Goal: Task Accomplishment & Management: Manage account settings

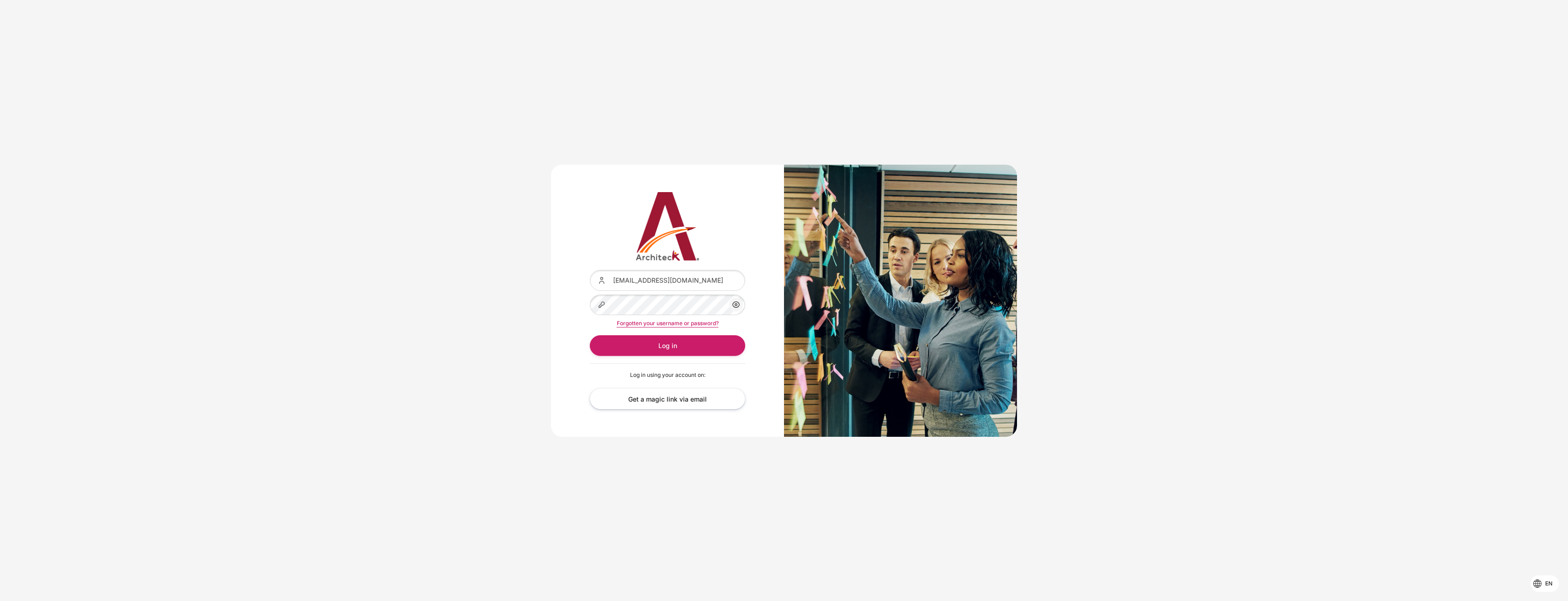
click at [590, 270] on div "Content" at bounding box center [590, 270] width 0 height 0
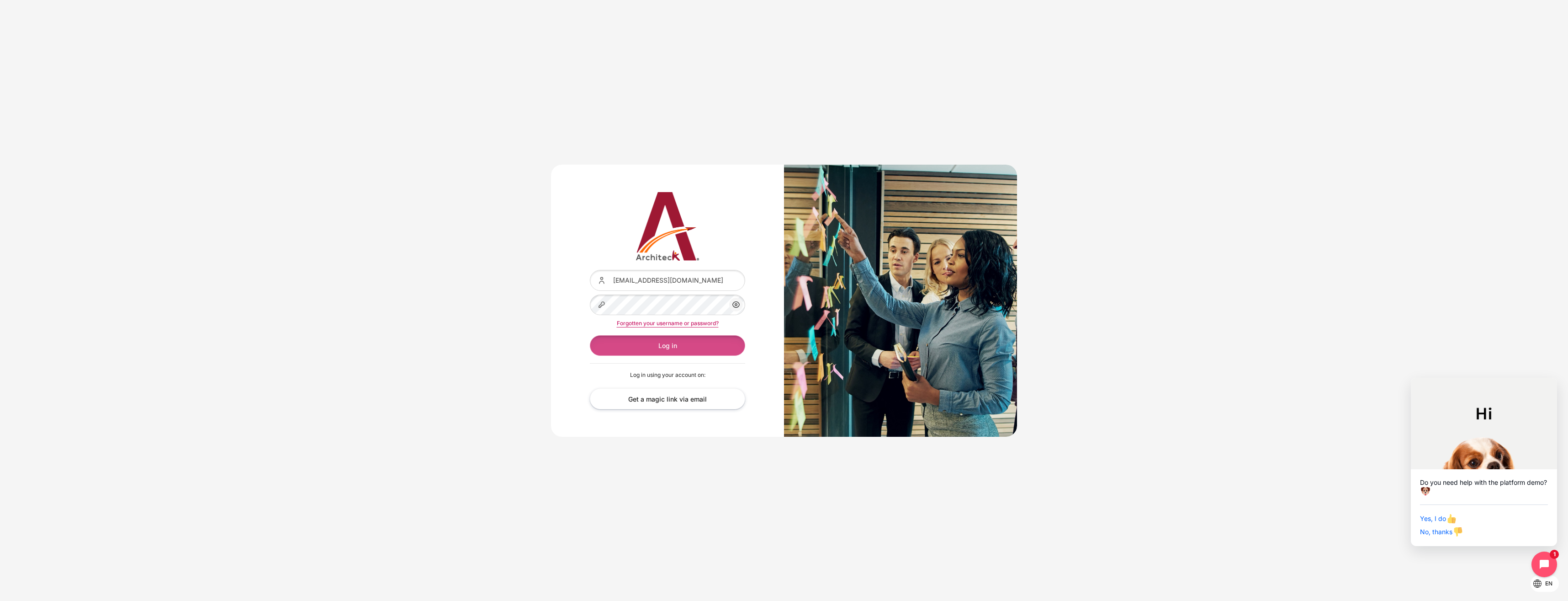
click at [679, 352] on button "Log in" at bounding box center [667, 345] width 155 height 20
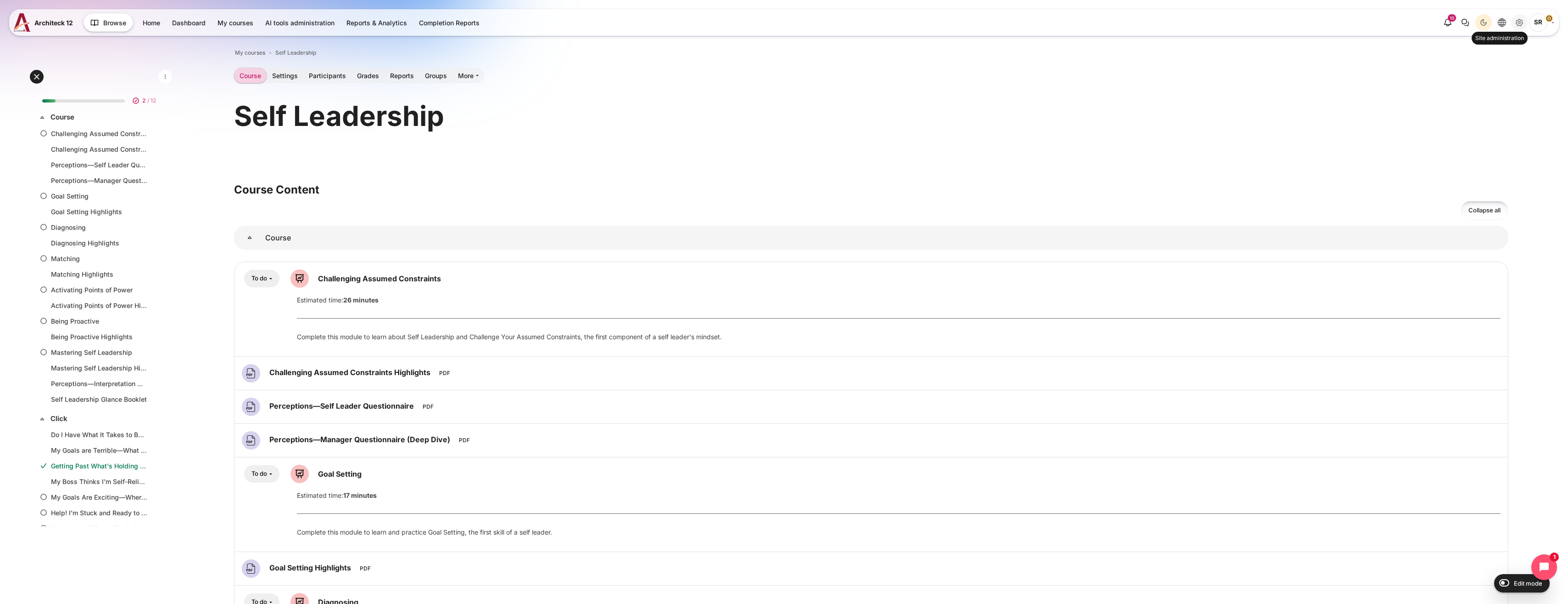
click at [1513, 28] on link "Site administration" at bounding box center [1519, 22] width 17 height 17
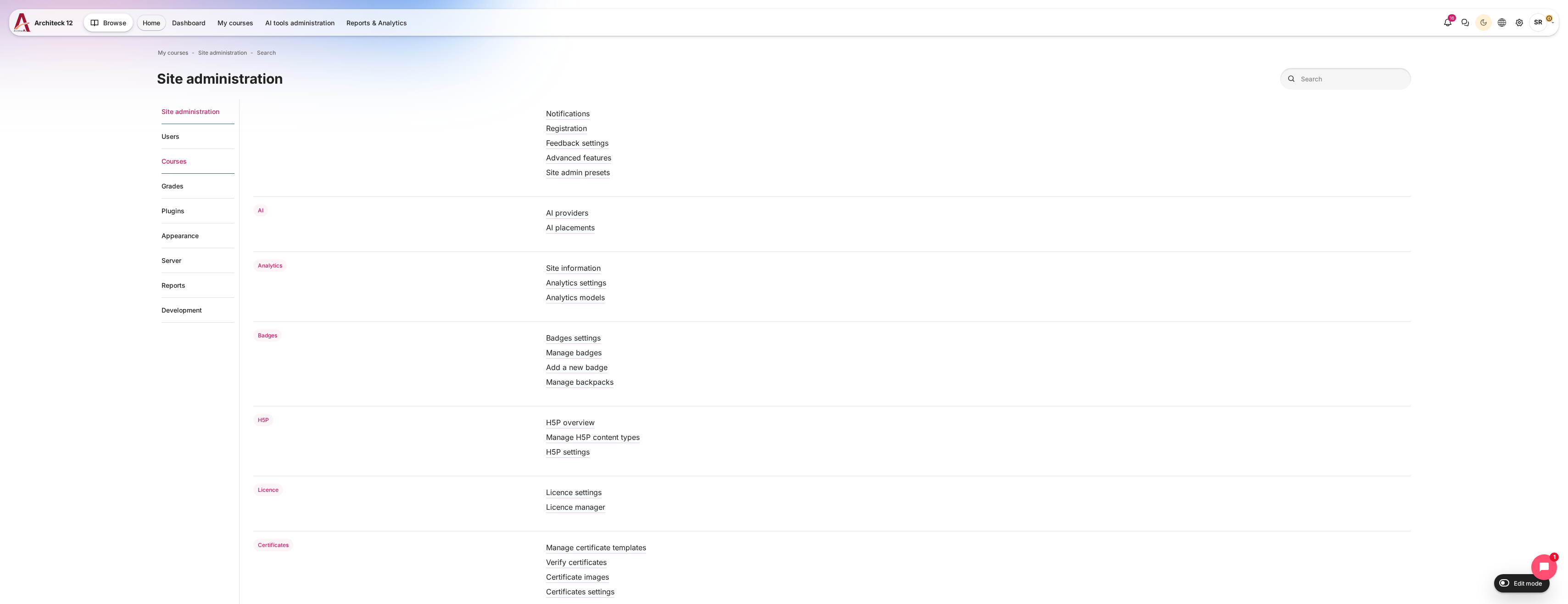
click at [191, 165] on link "Courses" at bounding box center [197, 161] width 73 height 25
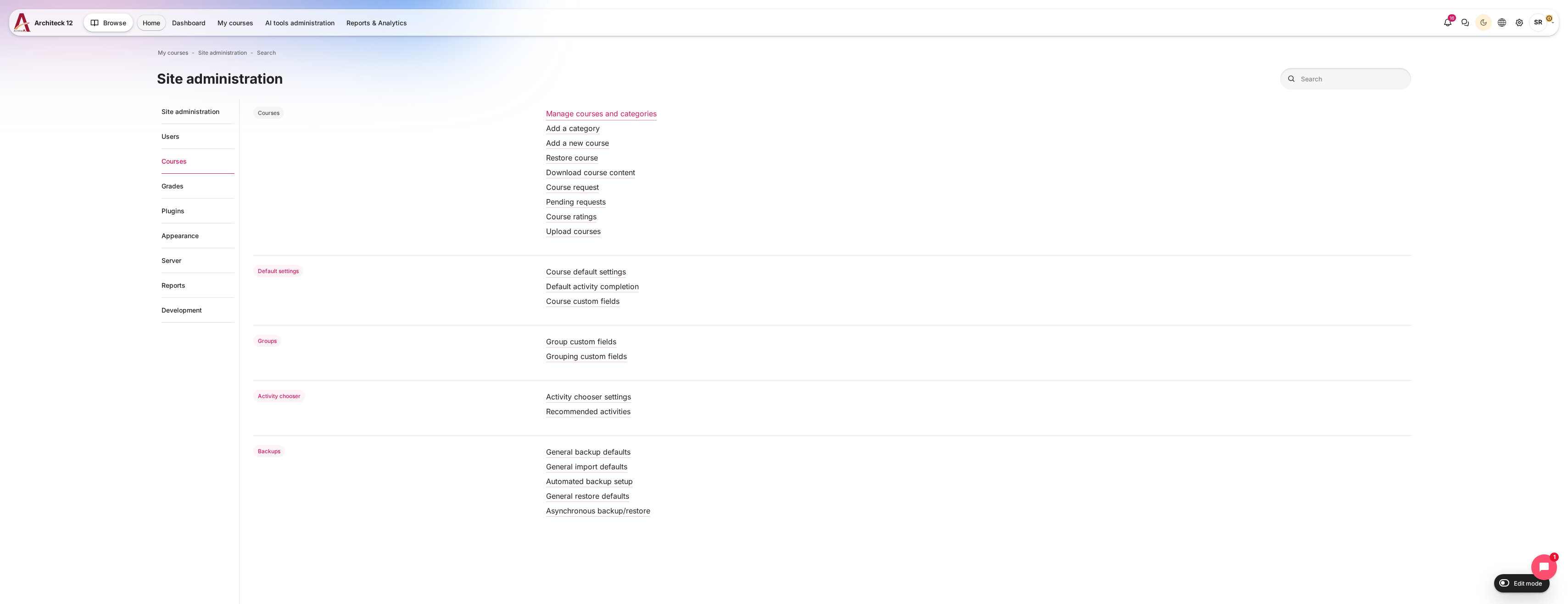
click at [597, 114] on link "Manage courses and categories" at bounding box center [602, 113] width 110 height 9
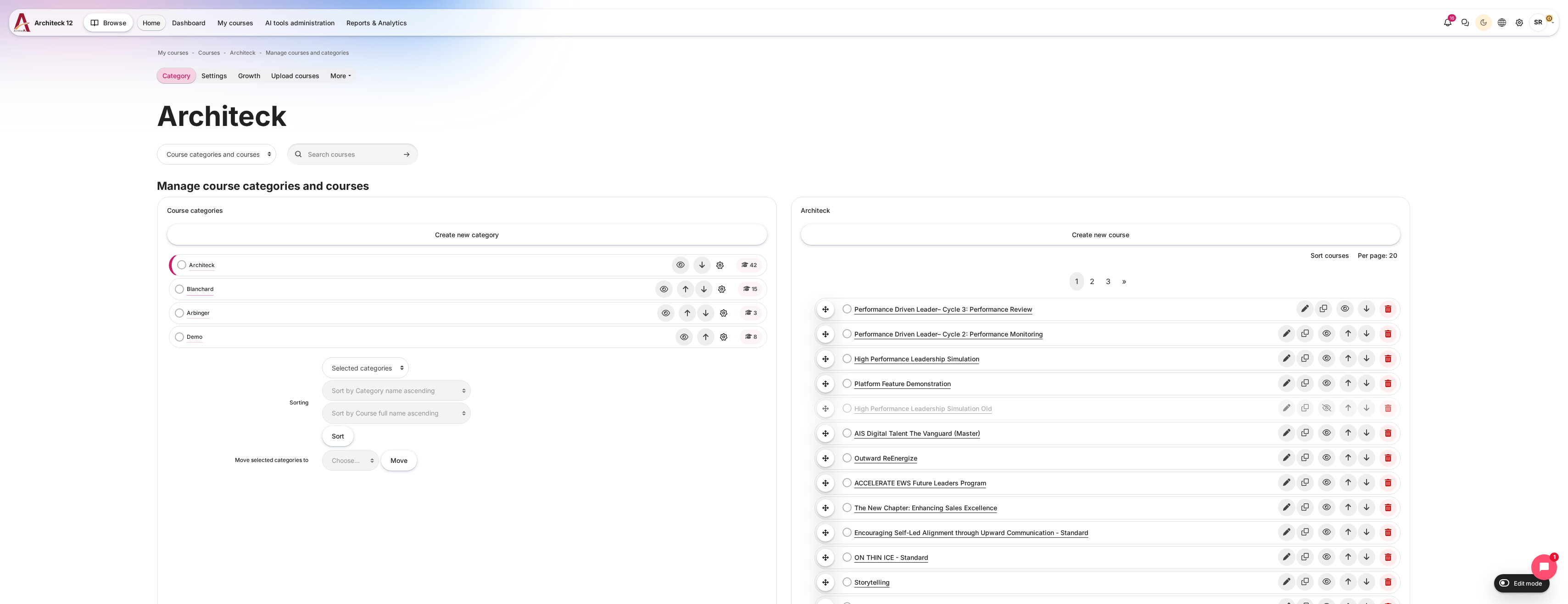
click at [202, 289] on link "Blanchard" at bounding box center [199, 289] width 27 height 8
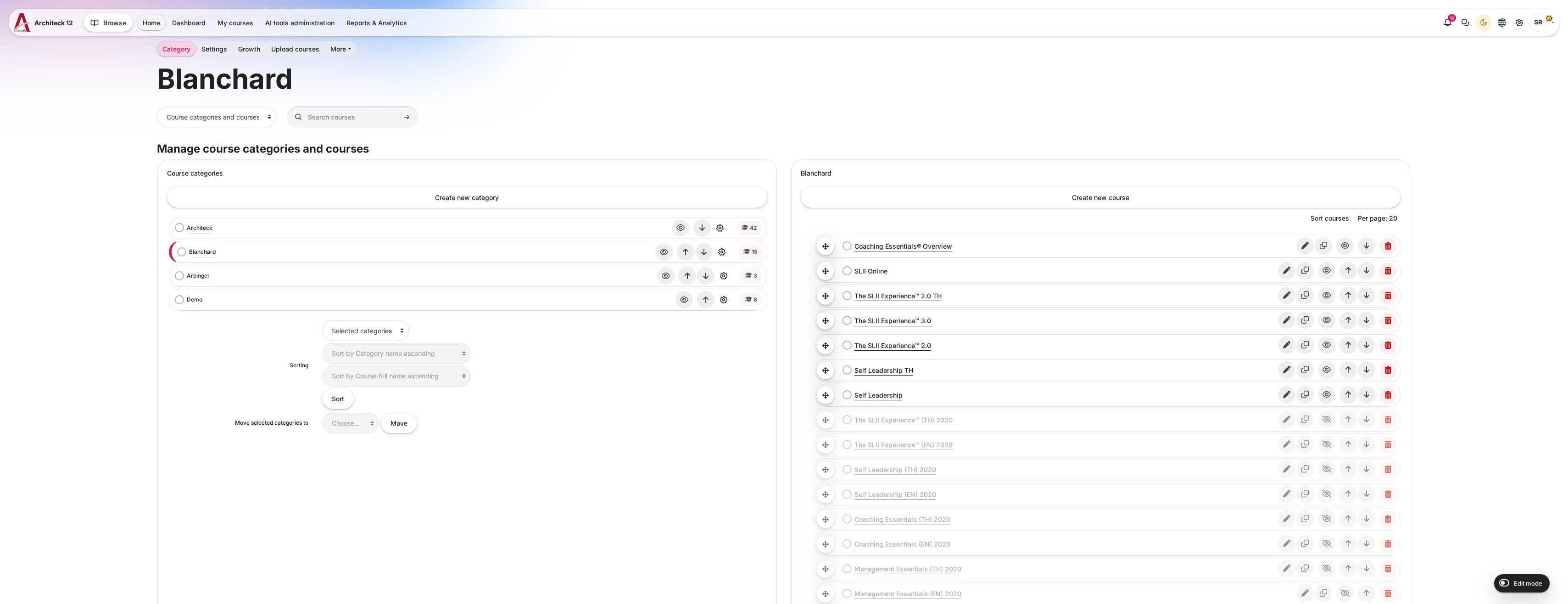
scroll to position [46, 0]
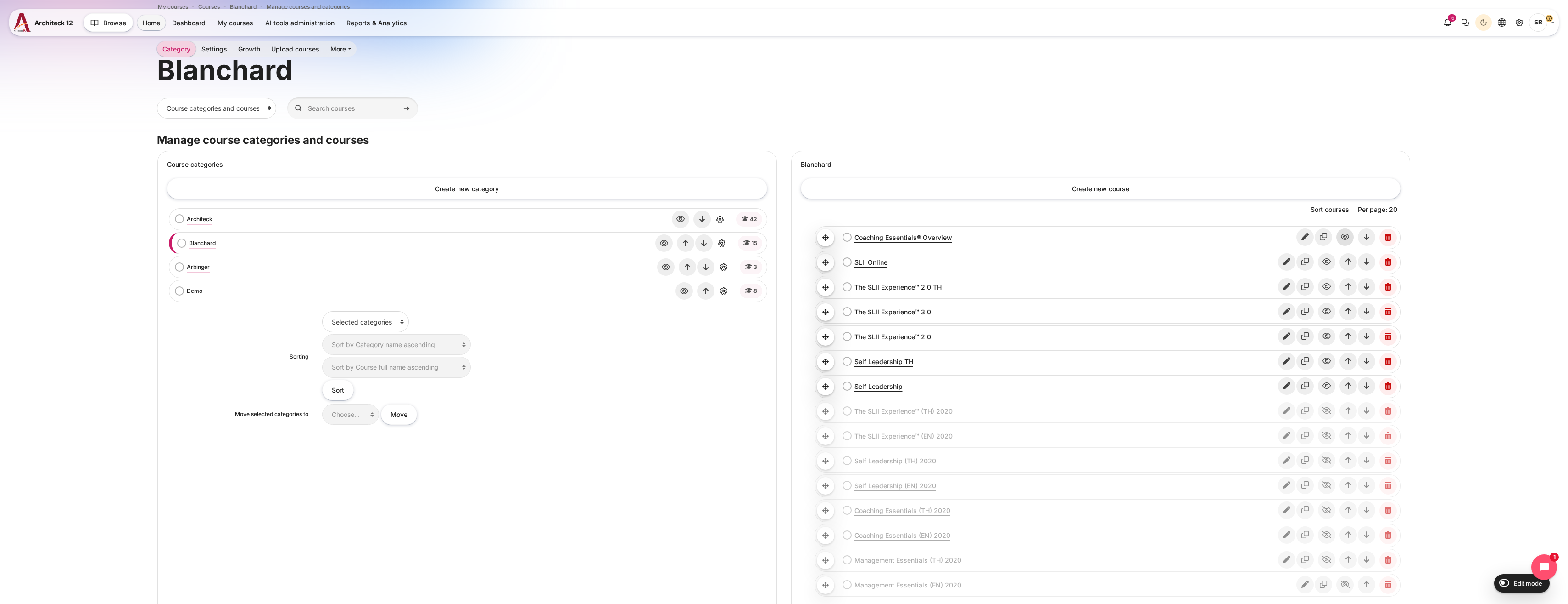
click at [1349, 236] on icon "Hide" at bounding box center [1345, 236] width 17 height 17
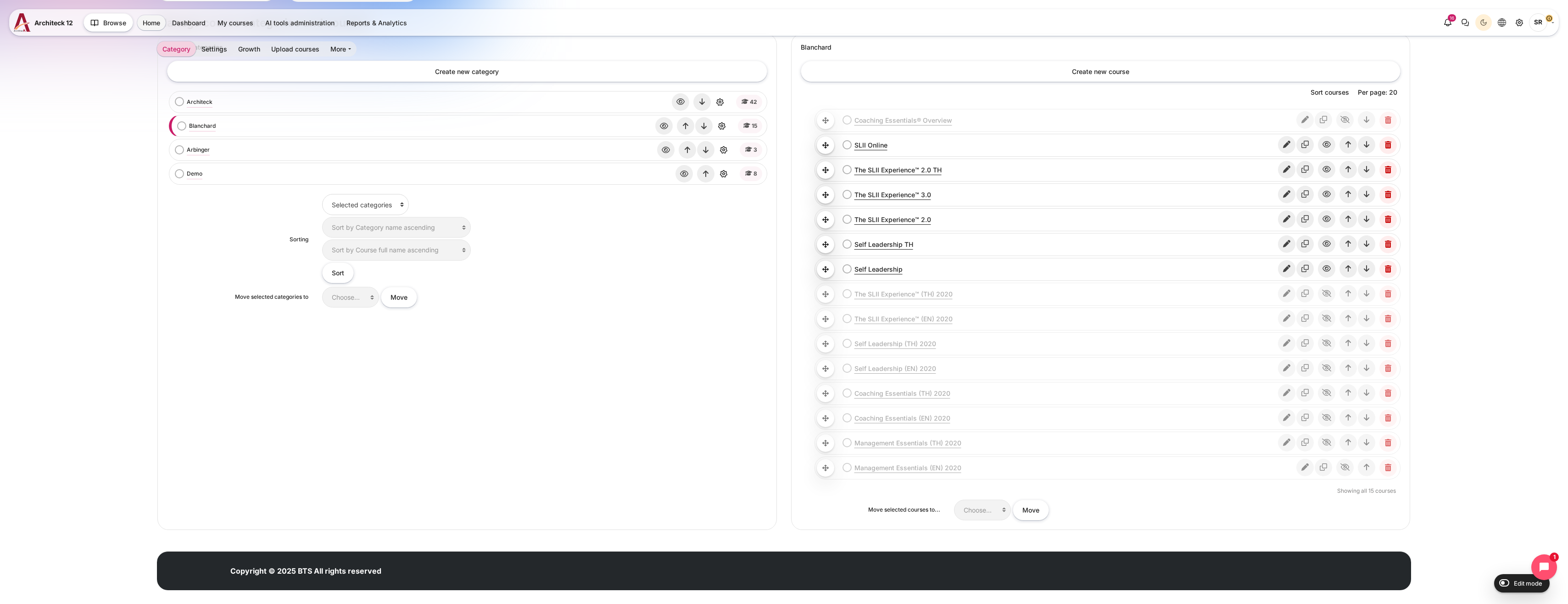
scroll to position [174, 0]
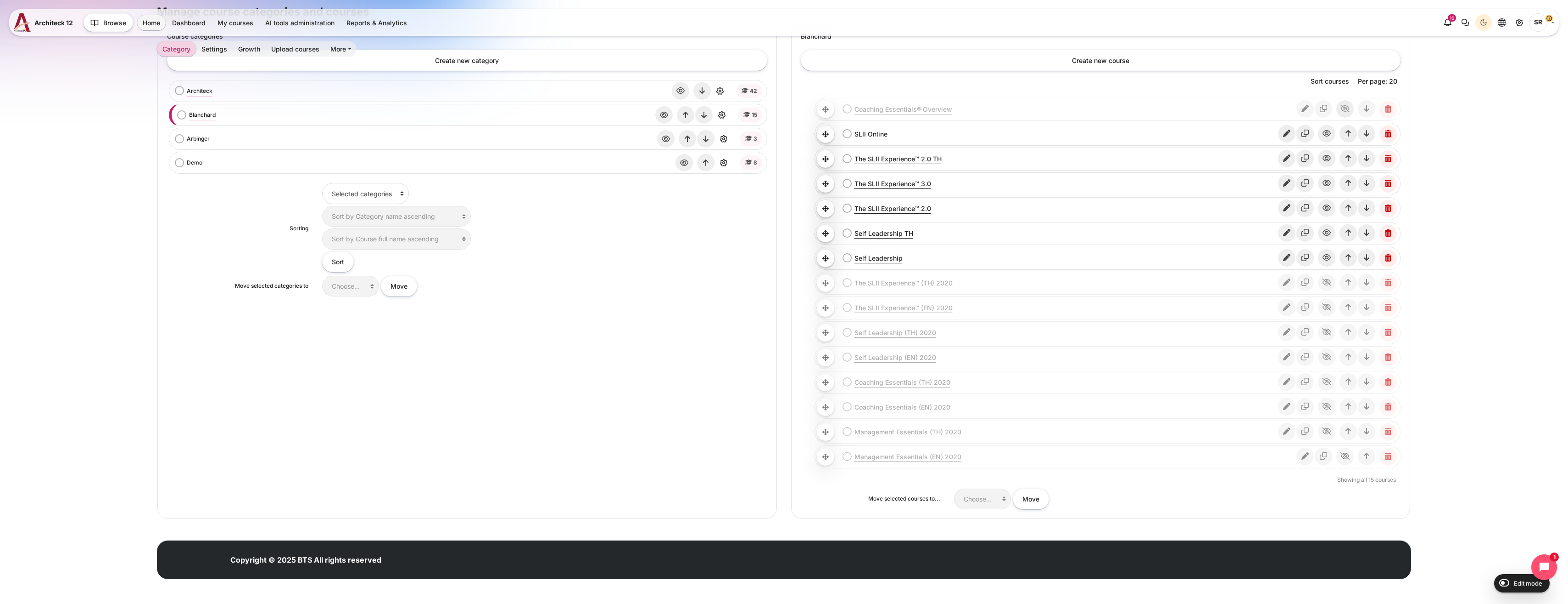
click at [1350, 108] on icon "Show" at bounding box center [1345, 108] width 17 height 17
drag, startPoint x: 908, startPoint y: 102, endPoint x: 885, endPoint y: 104, distance: 23.1
click at [885, 104] on link "Coaching Essentials® Overview" at bounding box center [1075, 108] width 442 height 9
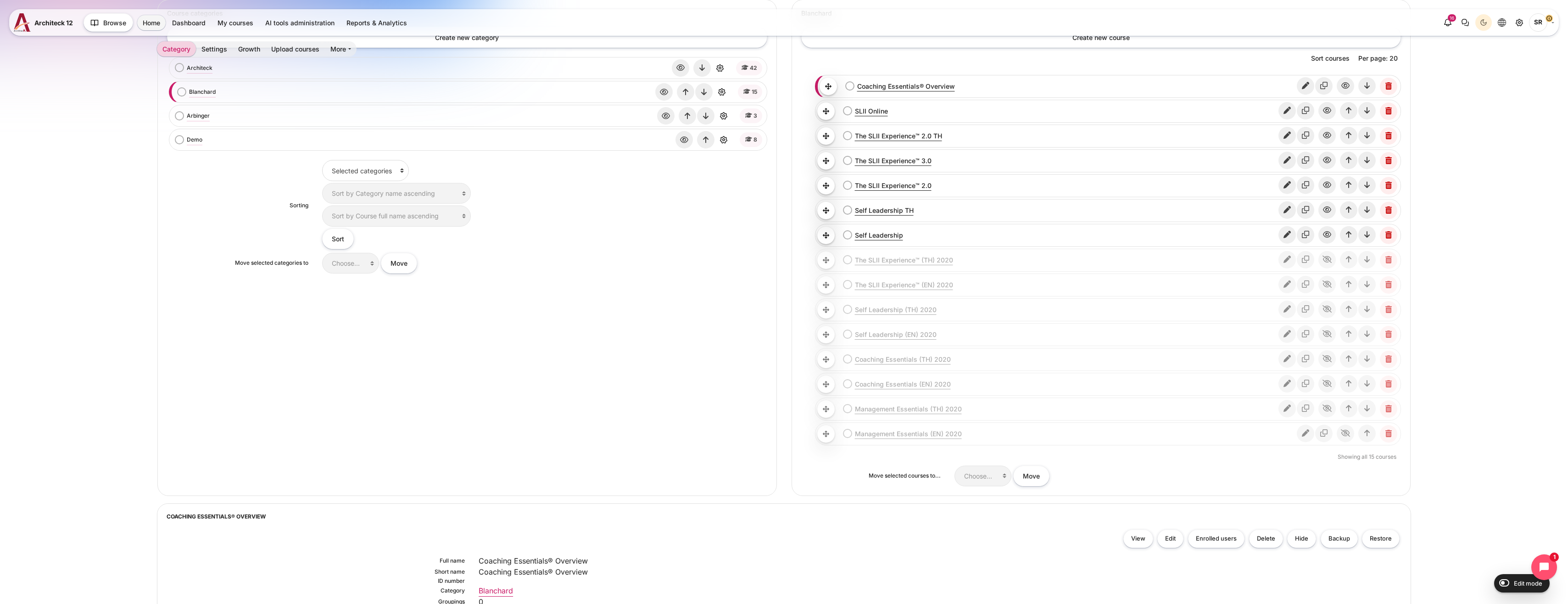
scroll to position [135, 0]
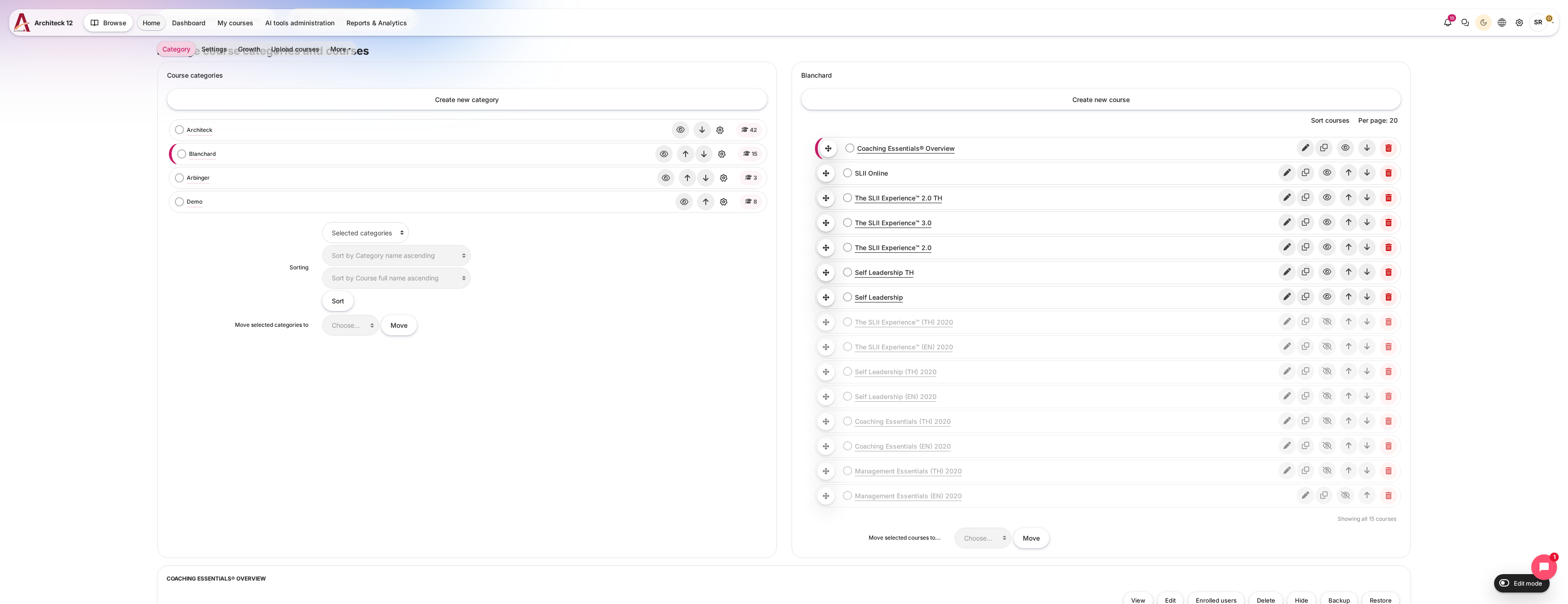
click at [873, 170] on link "SLII Online" at bounding box center [1066, 173] width 423 height 9
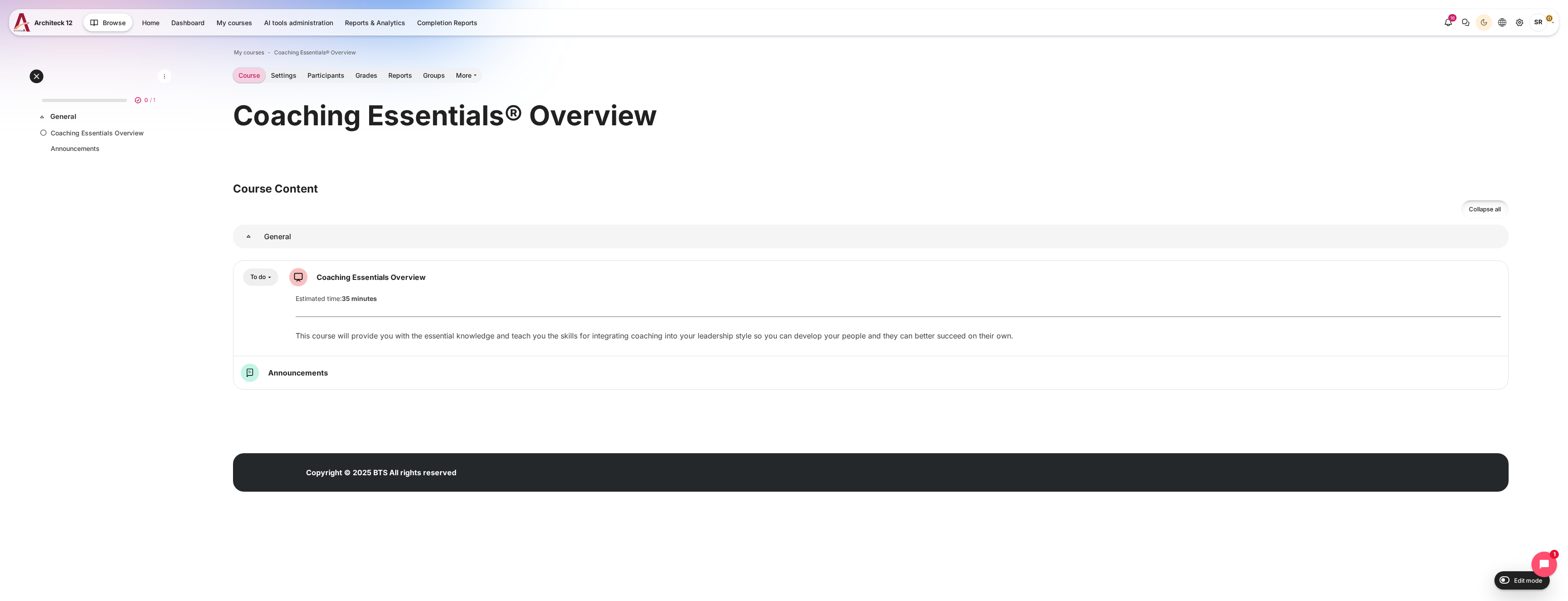
click at [123, 400] on div "0 / 1 Expand Collapse General Highlighted" at bounding box center [101, 305] width 132 height 437
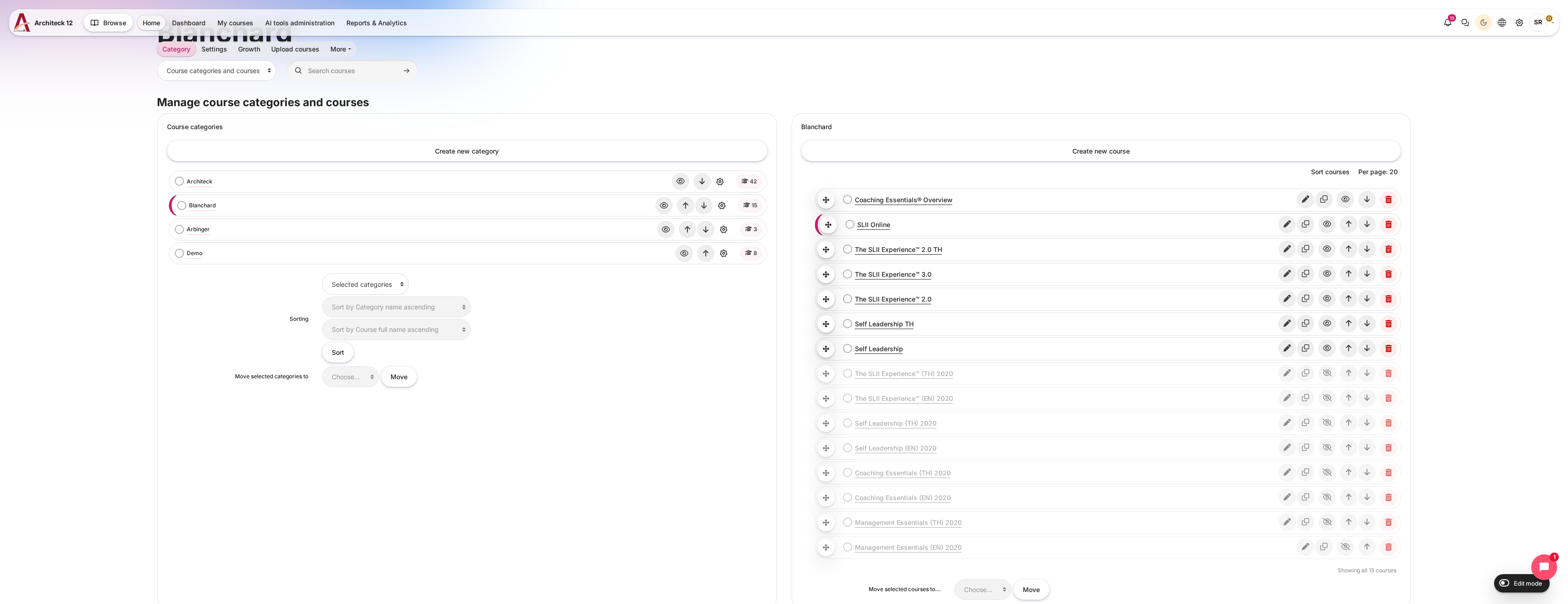
scroll to position [46, 0]
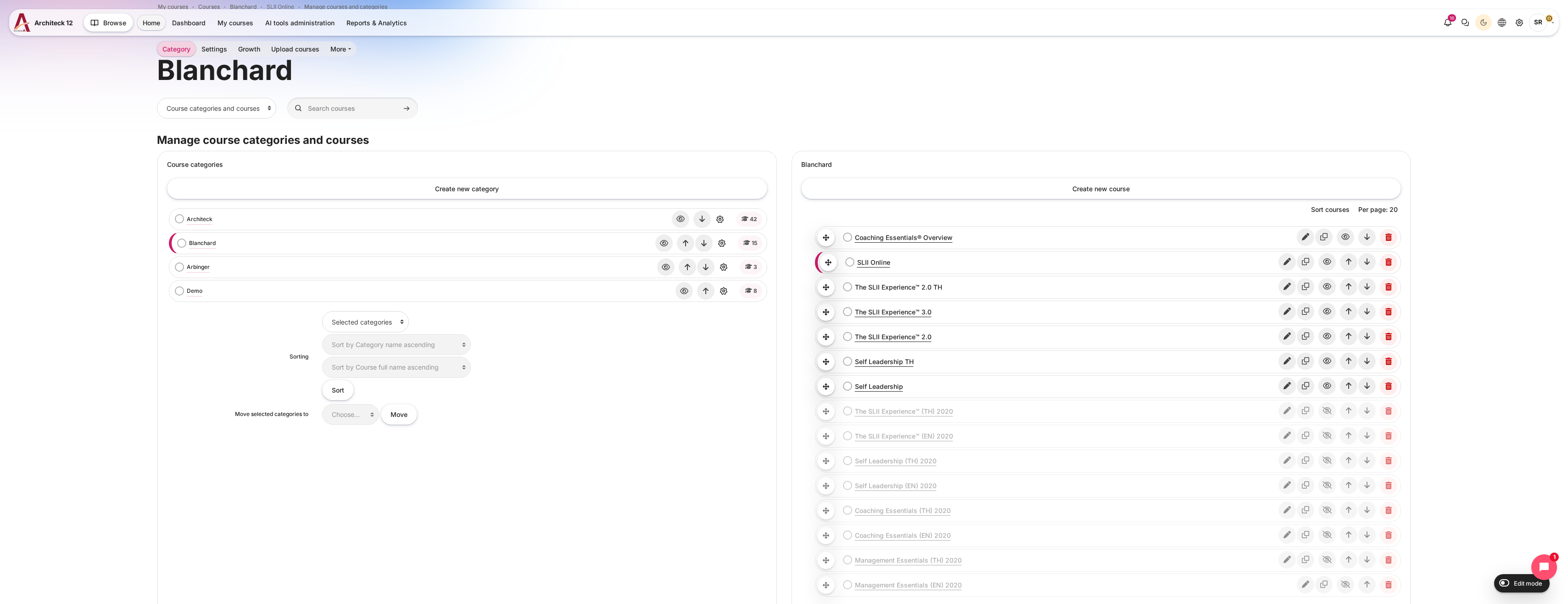
click at [888, 289] on link "The SLII Experience™ 2.0 TH" at bounding box center [1066, 287] width 423 height 9
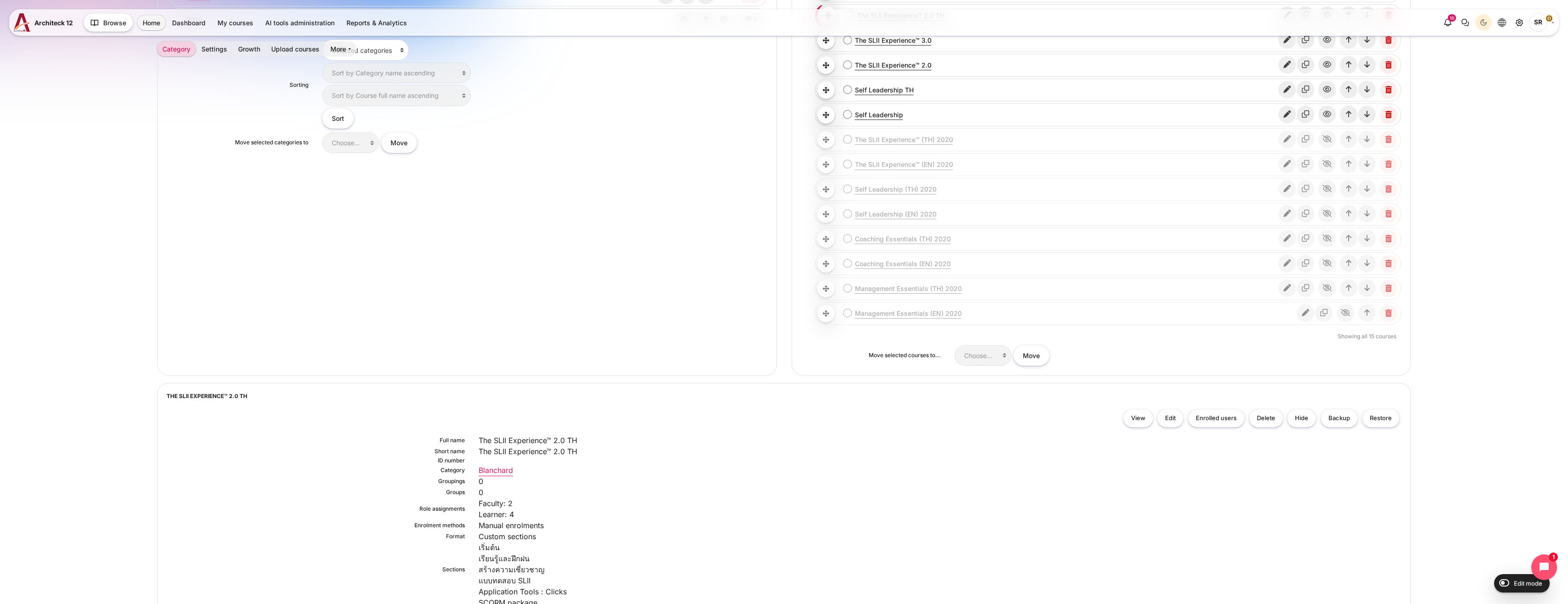
scroll to position [131, 0]
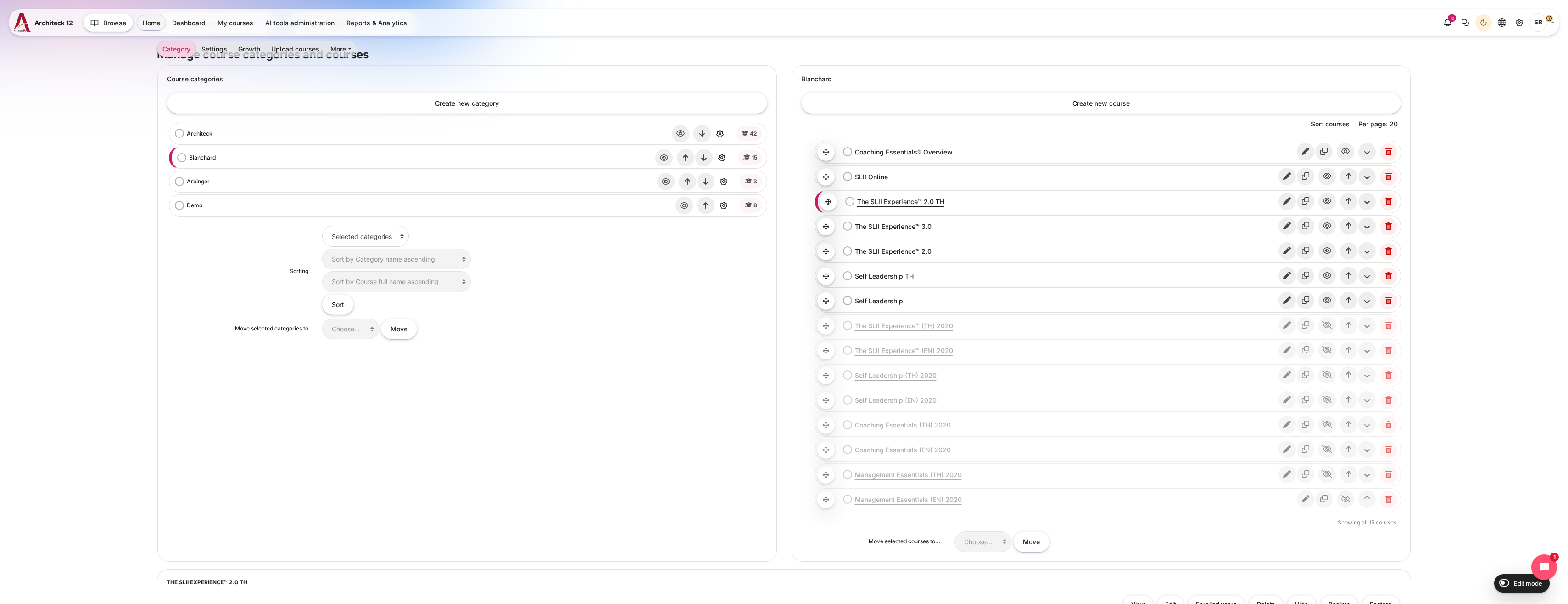
click at [889, 227] on link "The SLII Experience™ 3.0" at bounding box center [1066, 226] width 423 height 9
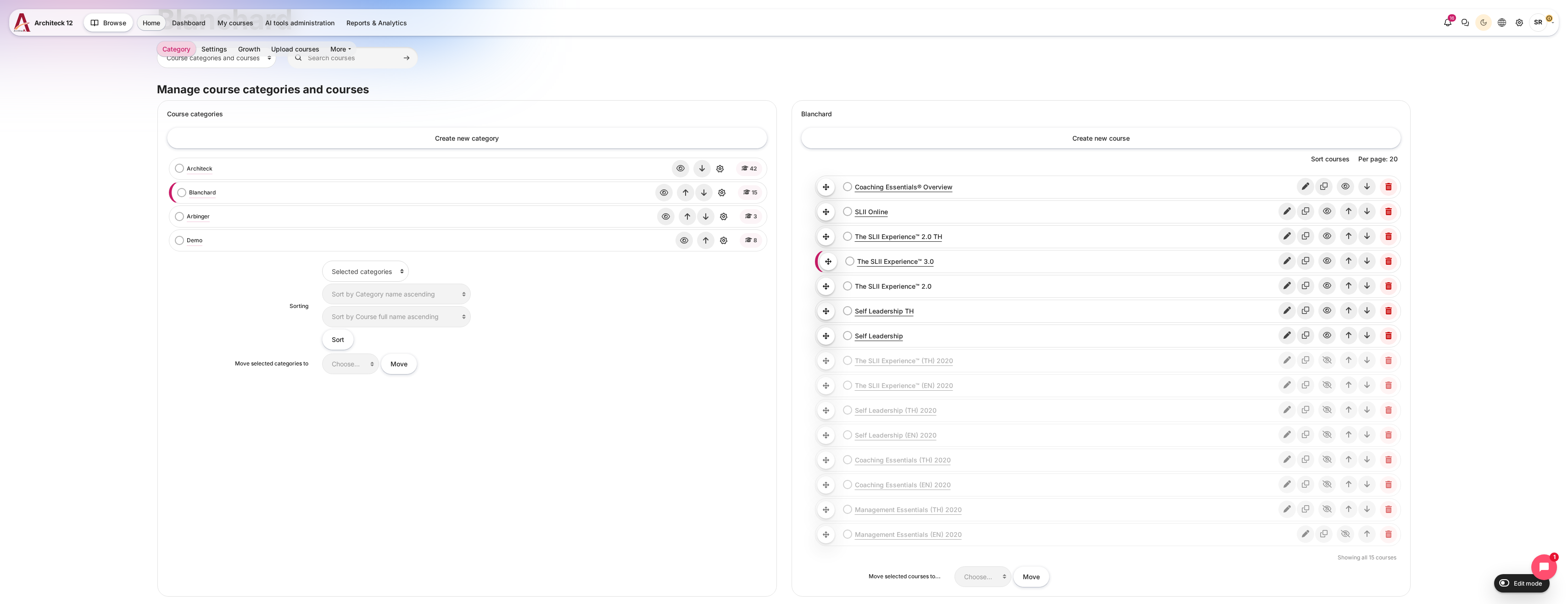
click at [895, 290] on link "The SLII Experience™ 2.0" at bounding box center [1066, 286] width 423 height 9
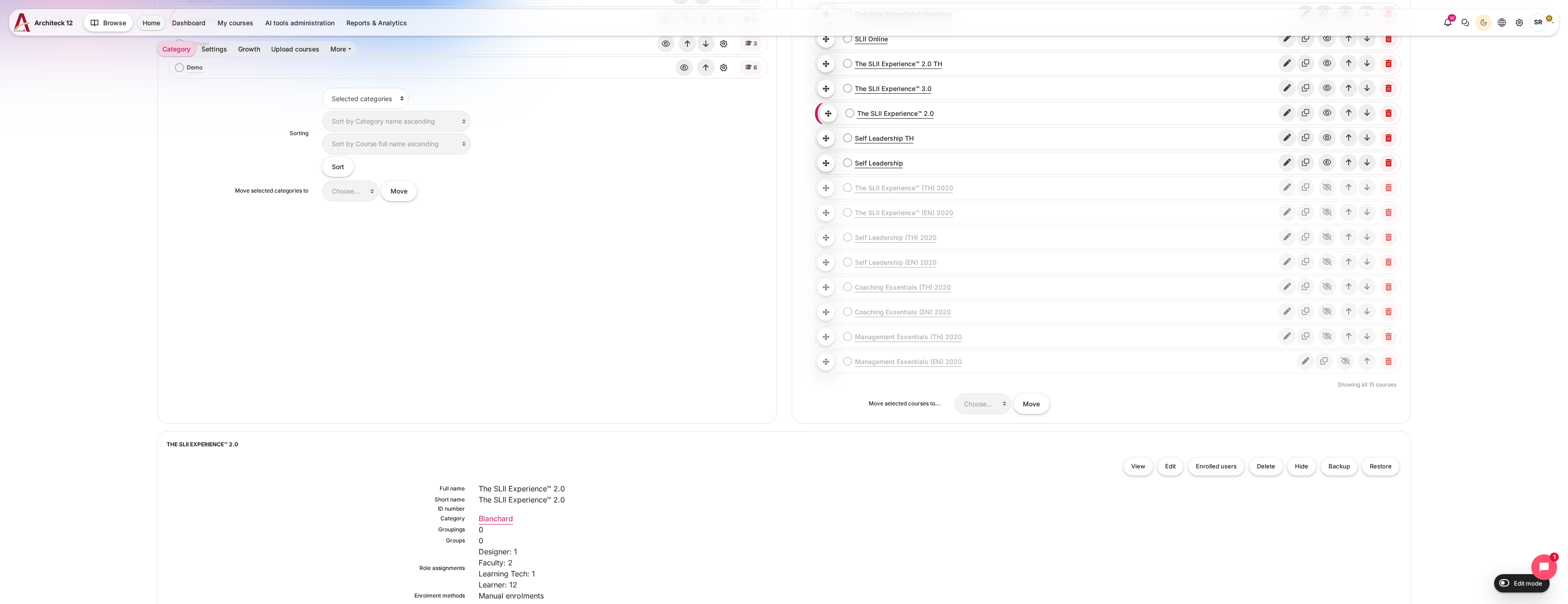
scroll to position [184, 0]
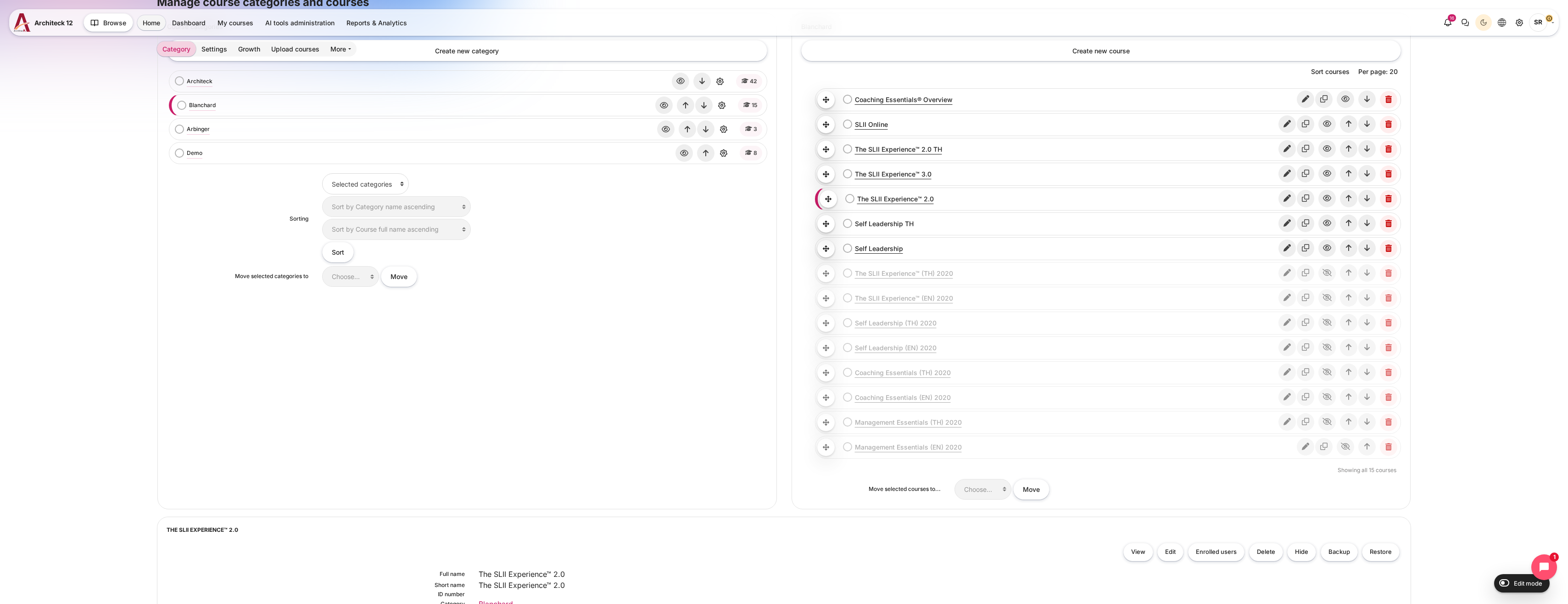
click at [875, 222] on link "Self Leadership TH" at bounding box center [1066, 223] width 423 height 9
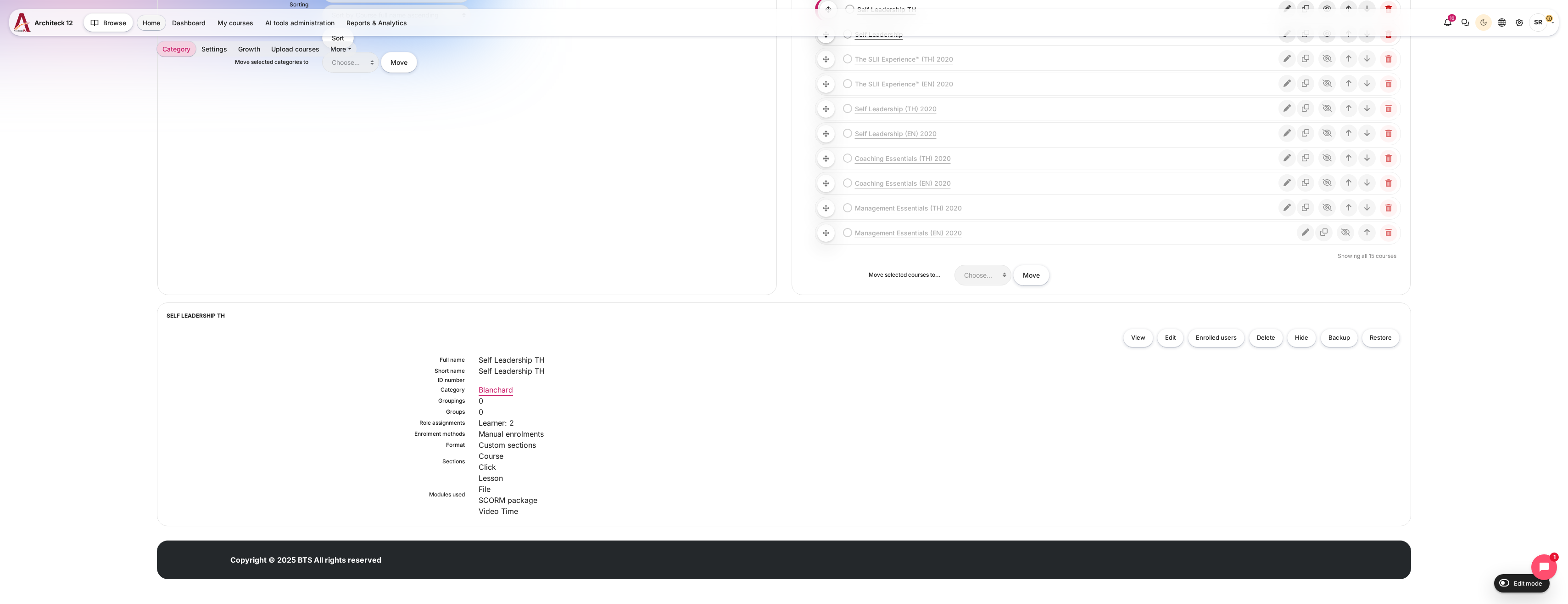
scroll to position [122, 0]
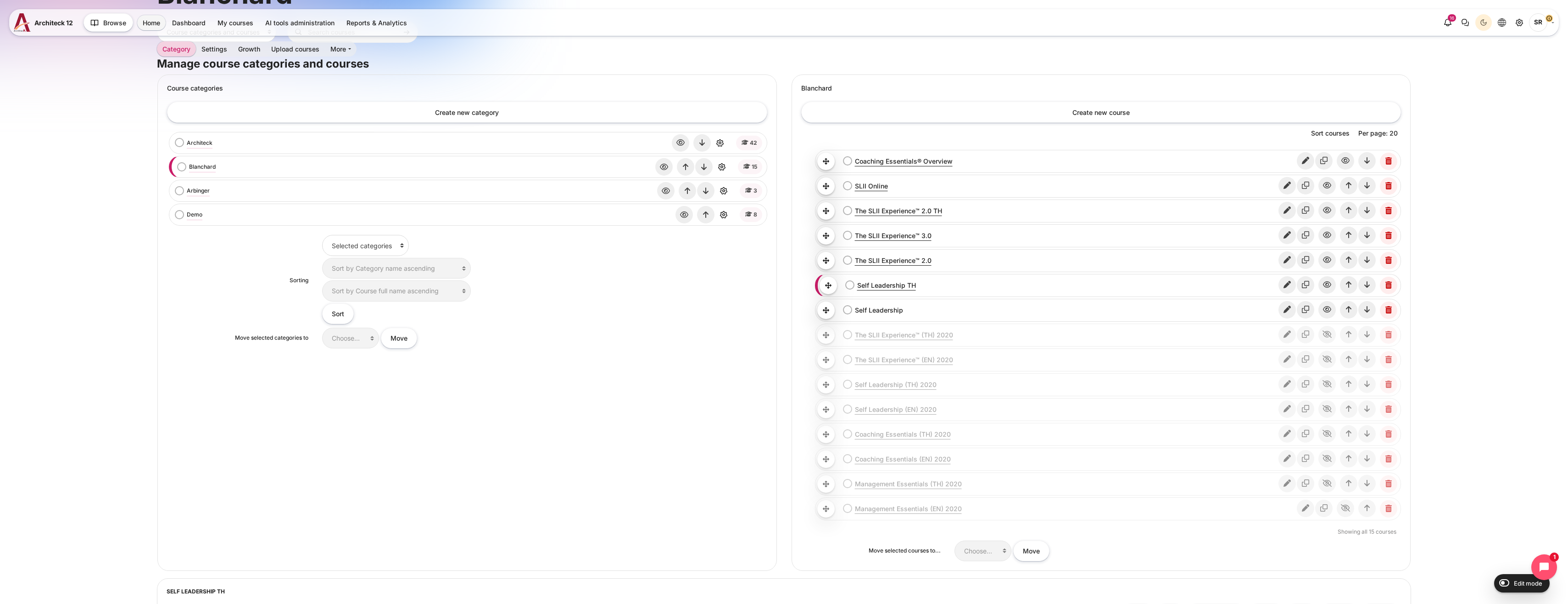
click at [876, 311] on link "Self Leadership" at bounding box center [1066, 310] width 423 height 9
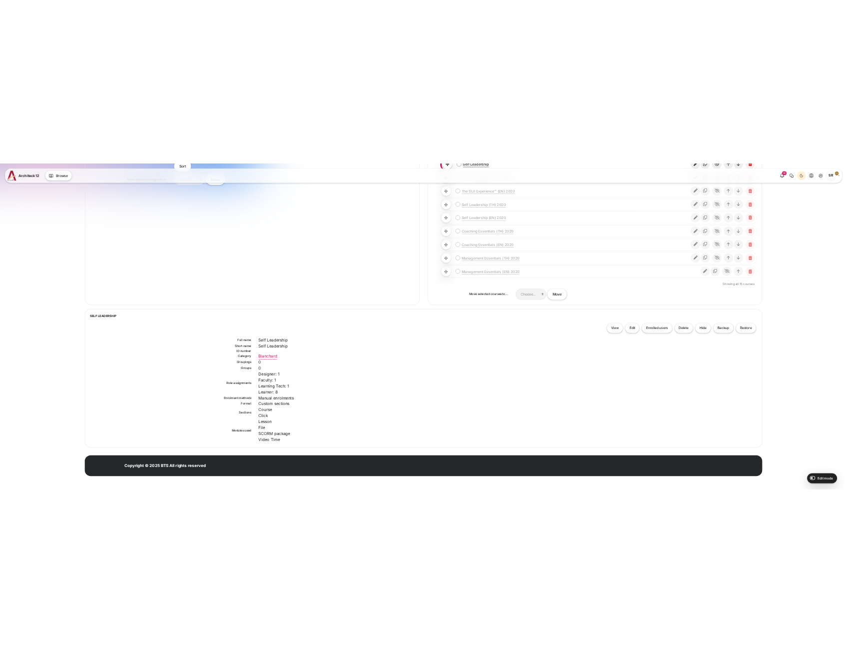
scroll to position [469, 0]
